Goal: Navigation & Orientation: Find specific page/section

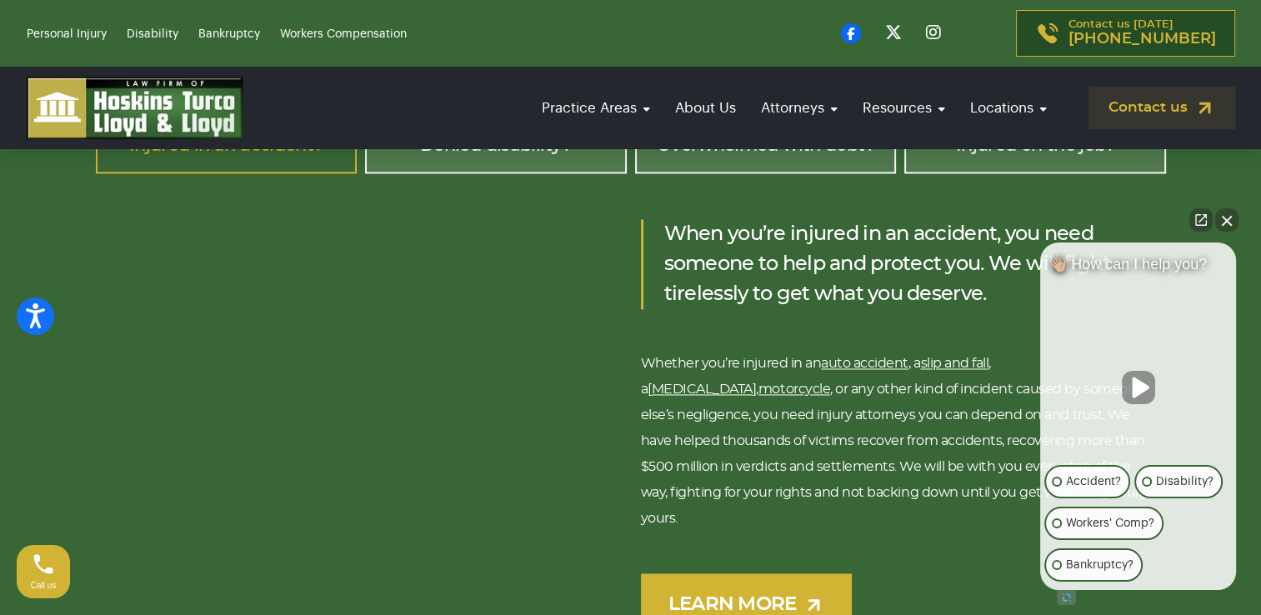
scroll to position [2501, 0]
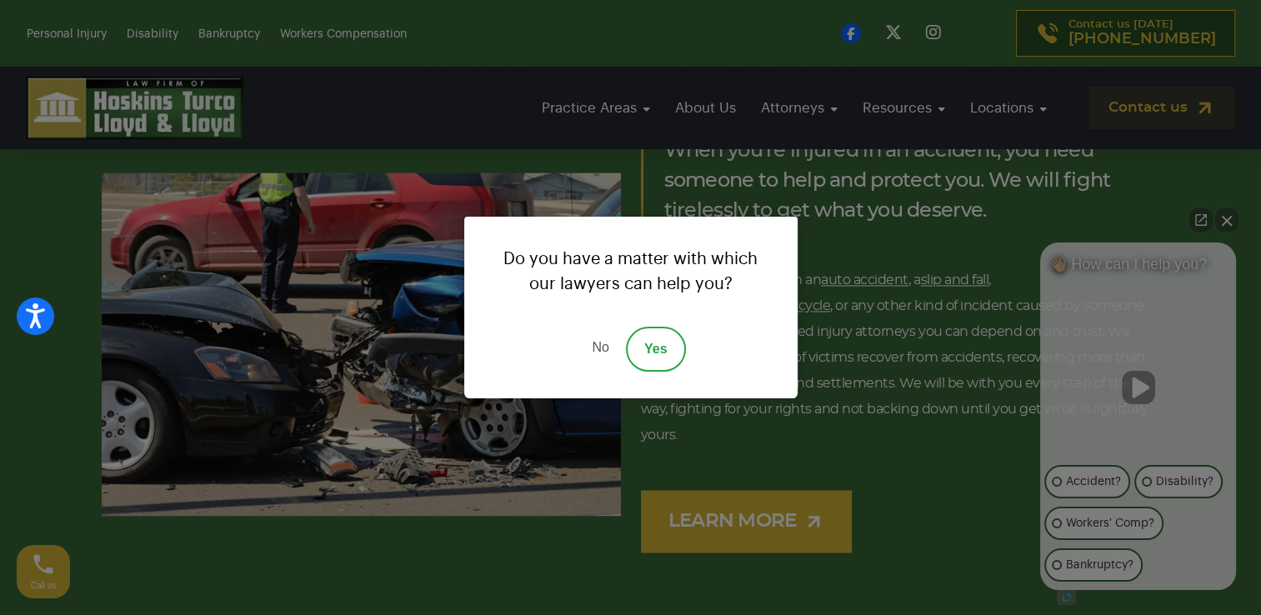
click at [605, 352] on link "No" at bounding box center [600, 349] width 50 height 45
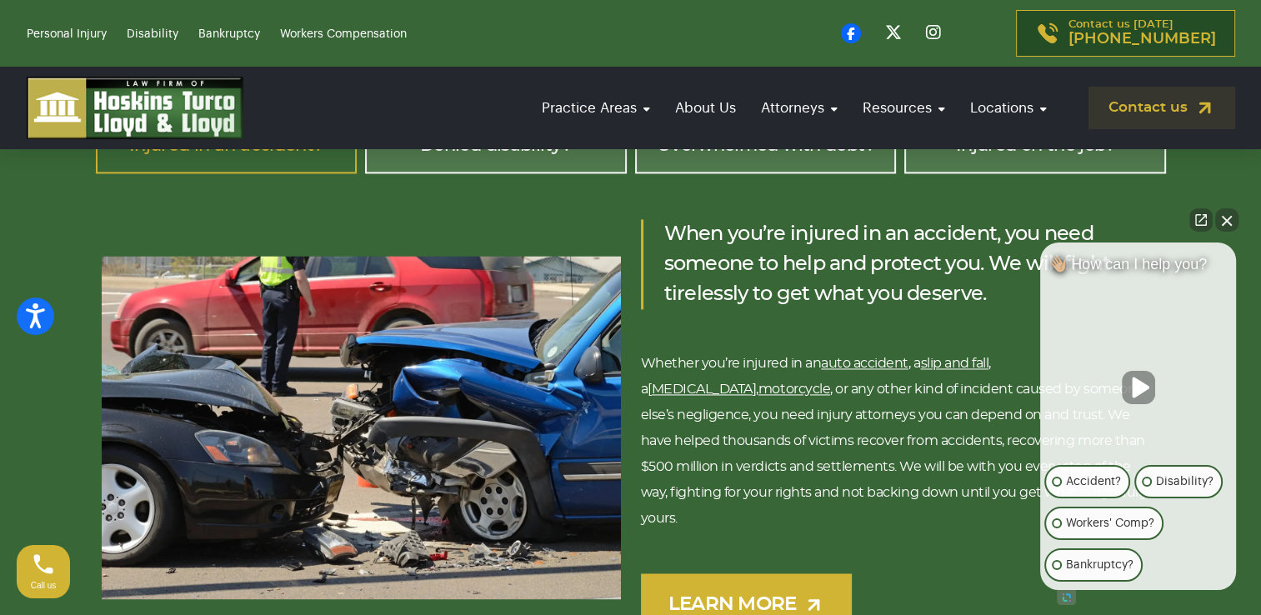
scroll to position [2335, 0]
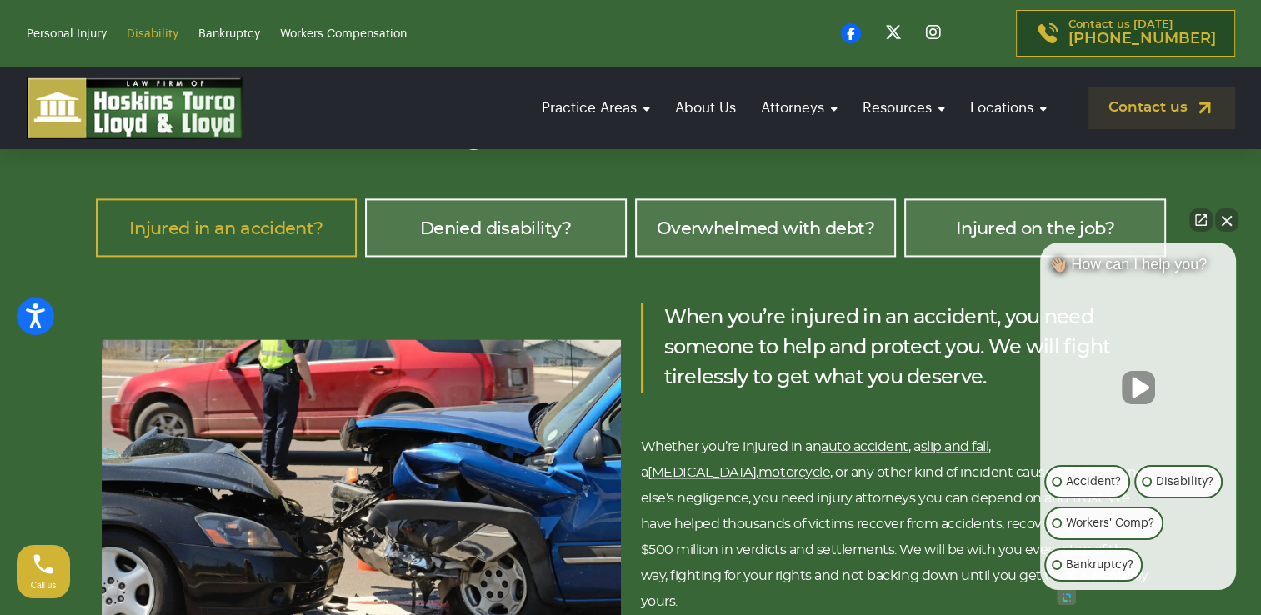
click at [142, 32] on link "Disability" at bounding box center [153, 34] width 52 height 12
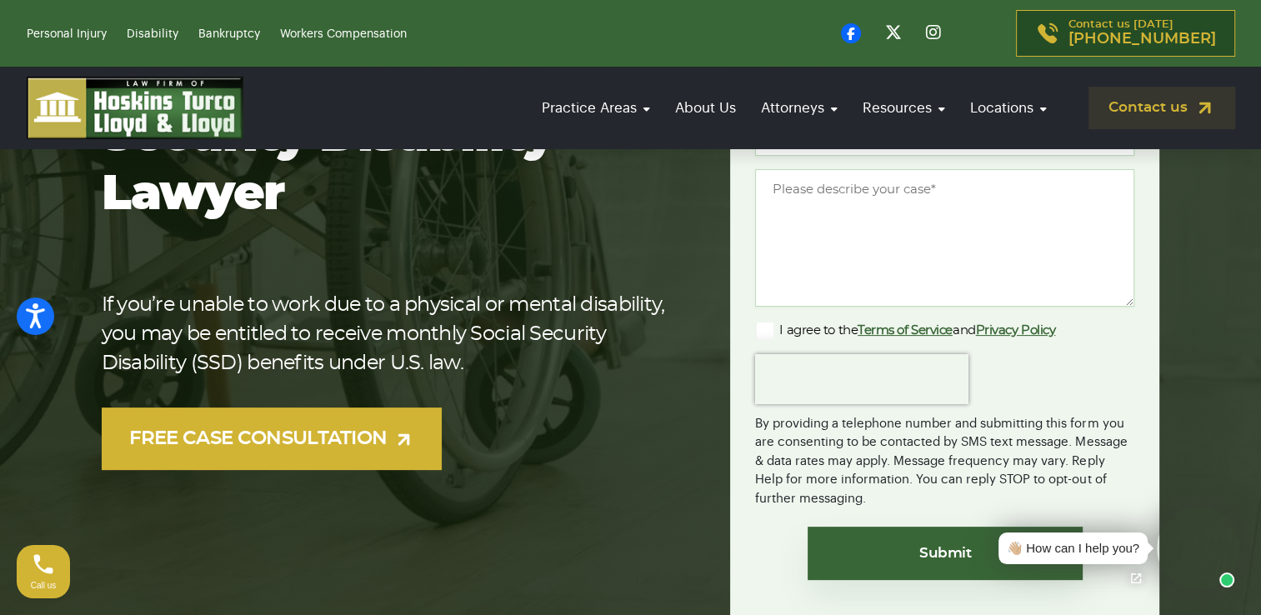
scroll to position [83, 0]
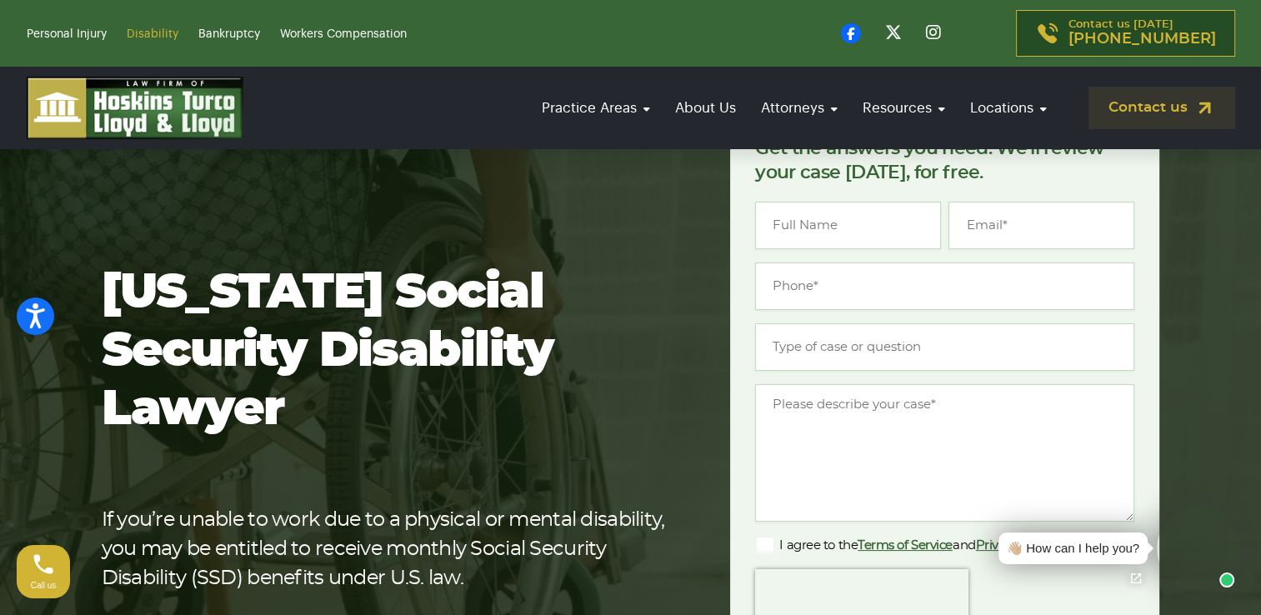
click at [148, 28] on link "Disability" at bounding box center [153, 34] width 52 height 12
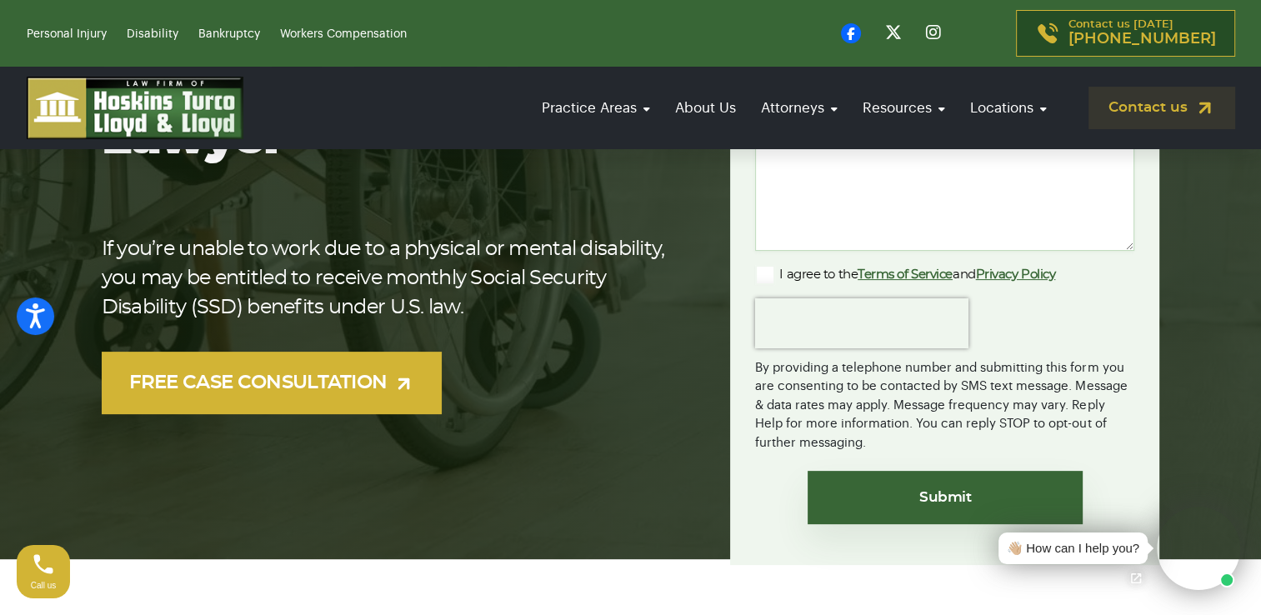
scroll to position [167, 0]
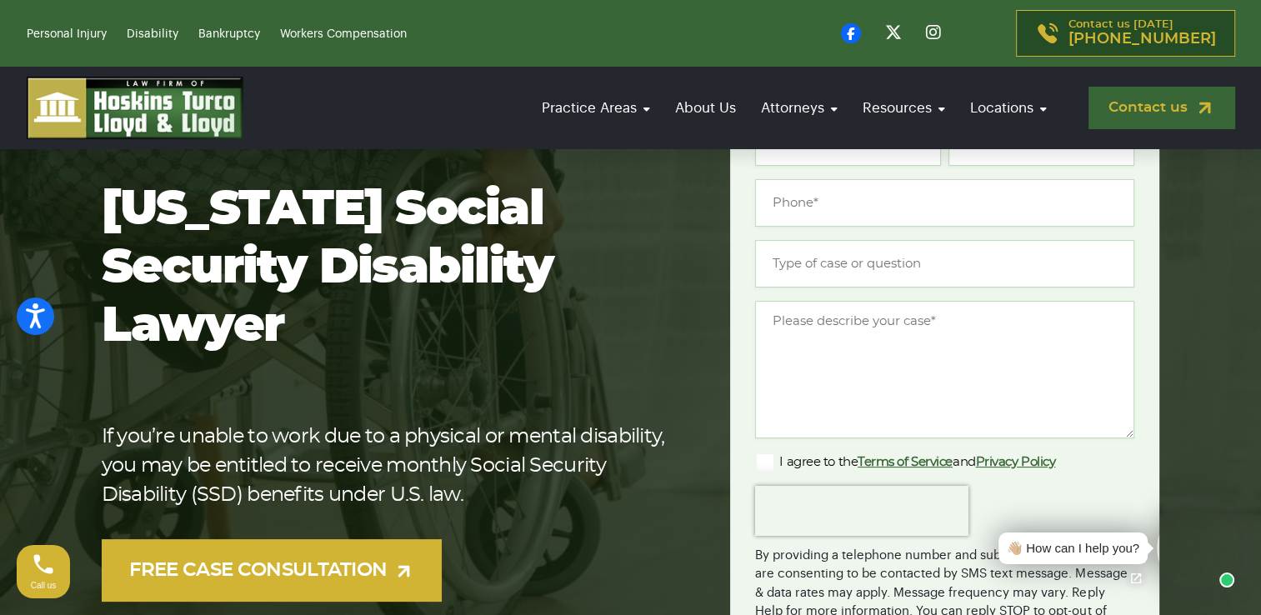
click at [1137, 101] on link "Contact us" at bounding box center [1162, 108] width 147 height 43
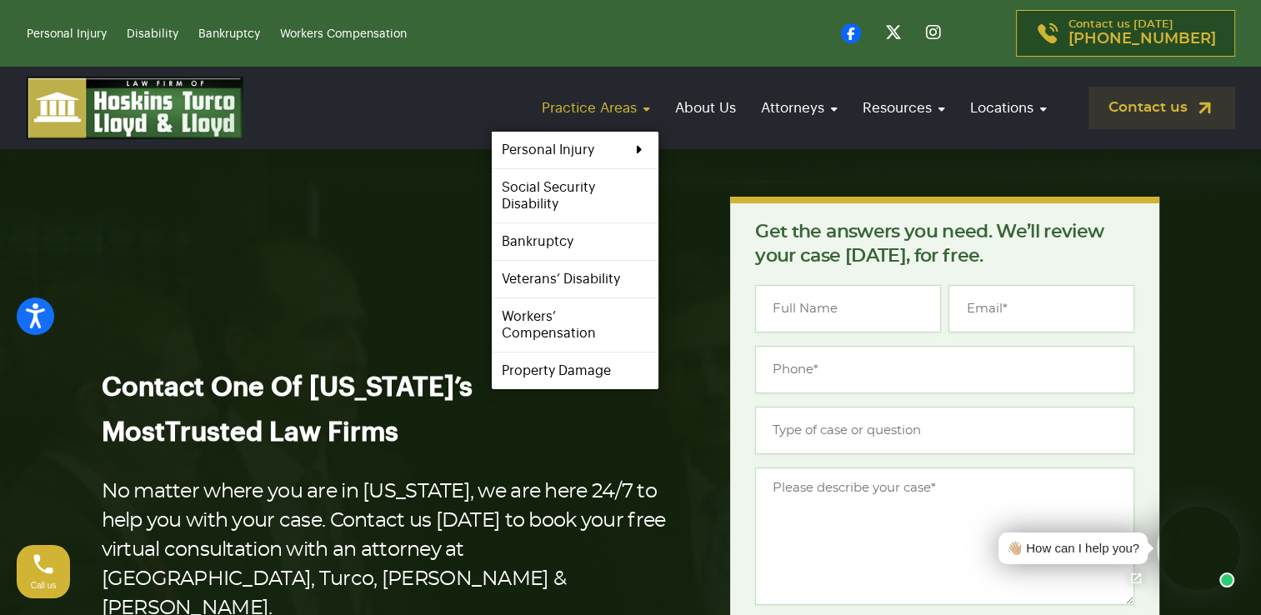
click at [651, 107] on link "Practice Areas" at bounding box center [596, 108] width 125 height 48
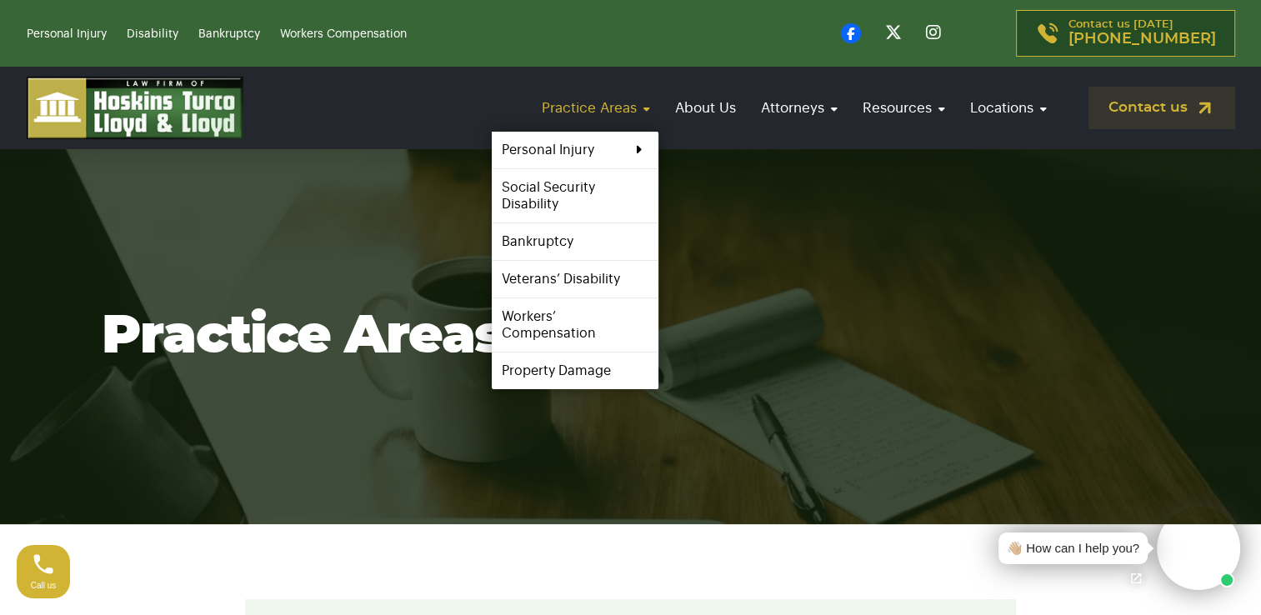
click at [617, 105] on link "Practice Areas" at bounding box center [596, 108] width 125 height 48
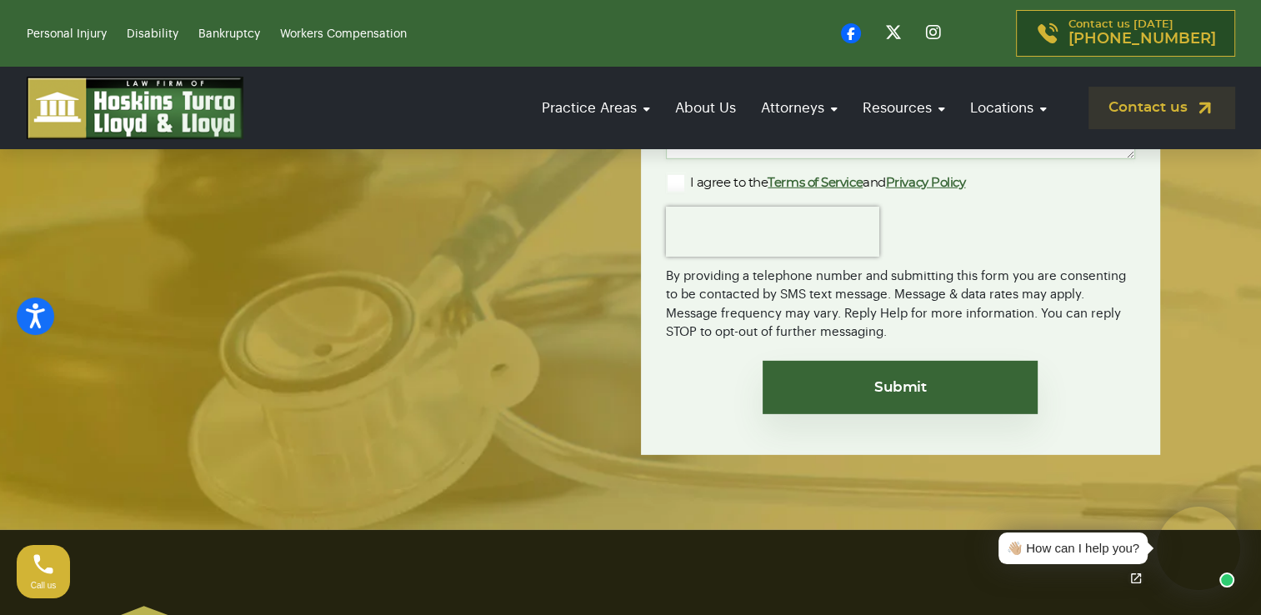
scroll to position [5149, 0]
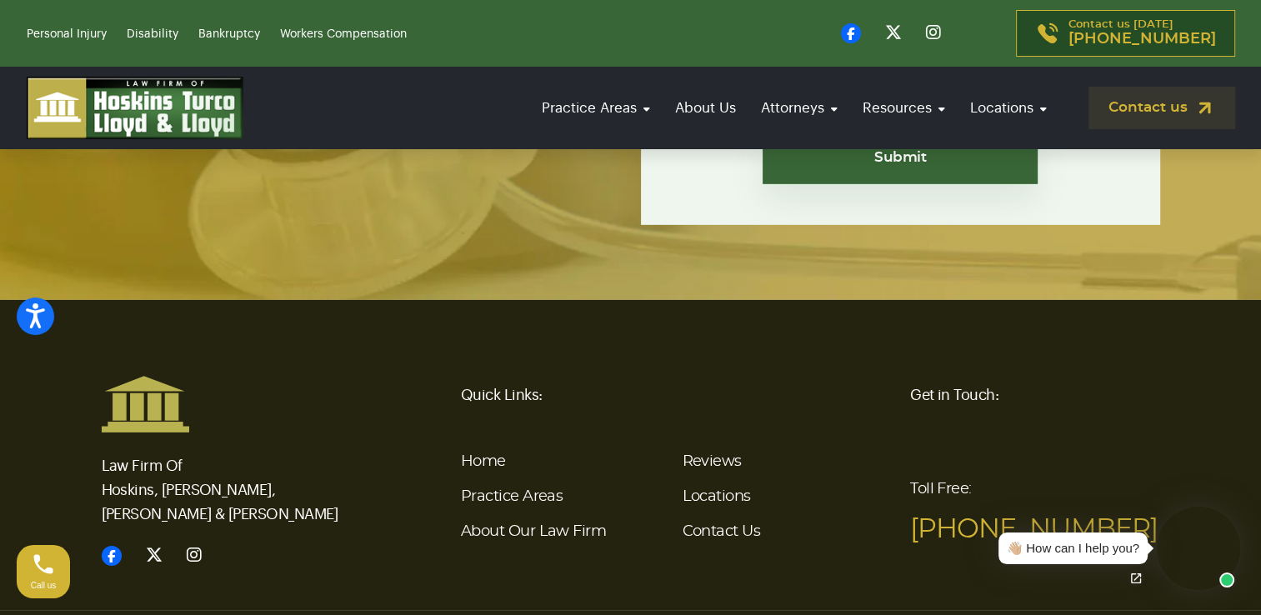
click at [722, 479] on li "Locations" at bounding box center [786, 496] width 208 height 35
click at [711, 489] on link "Locations" at bounding box center [716, 496] width 68 height 15
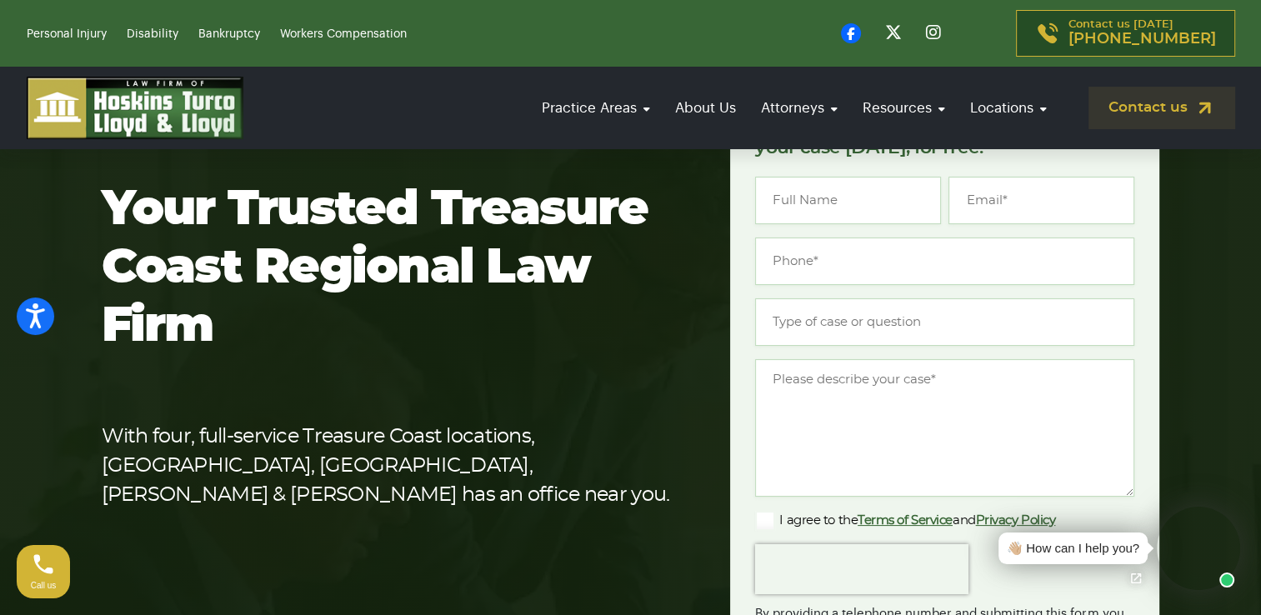
scroll to position [334, 0]
